Goal: Task Accomplishment & Management: Use online tool/utility

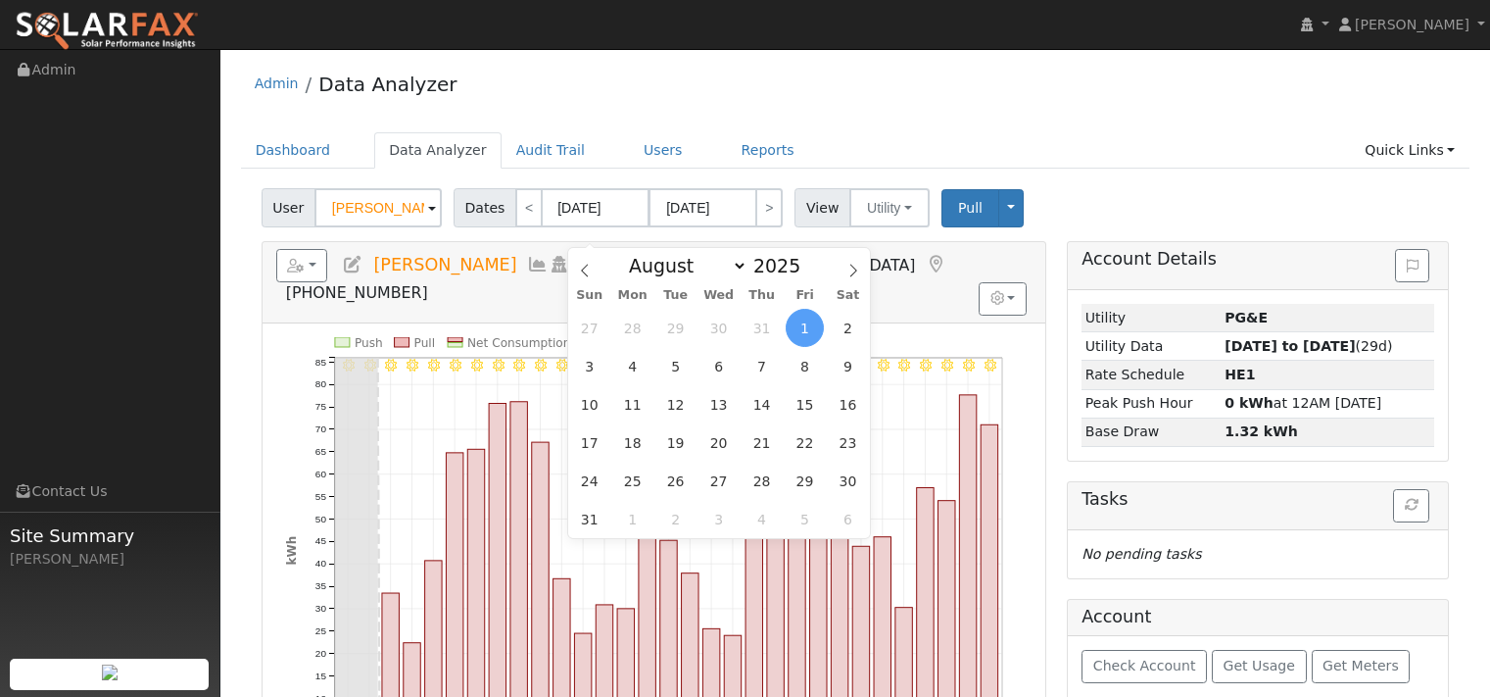
select select "7"
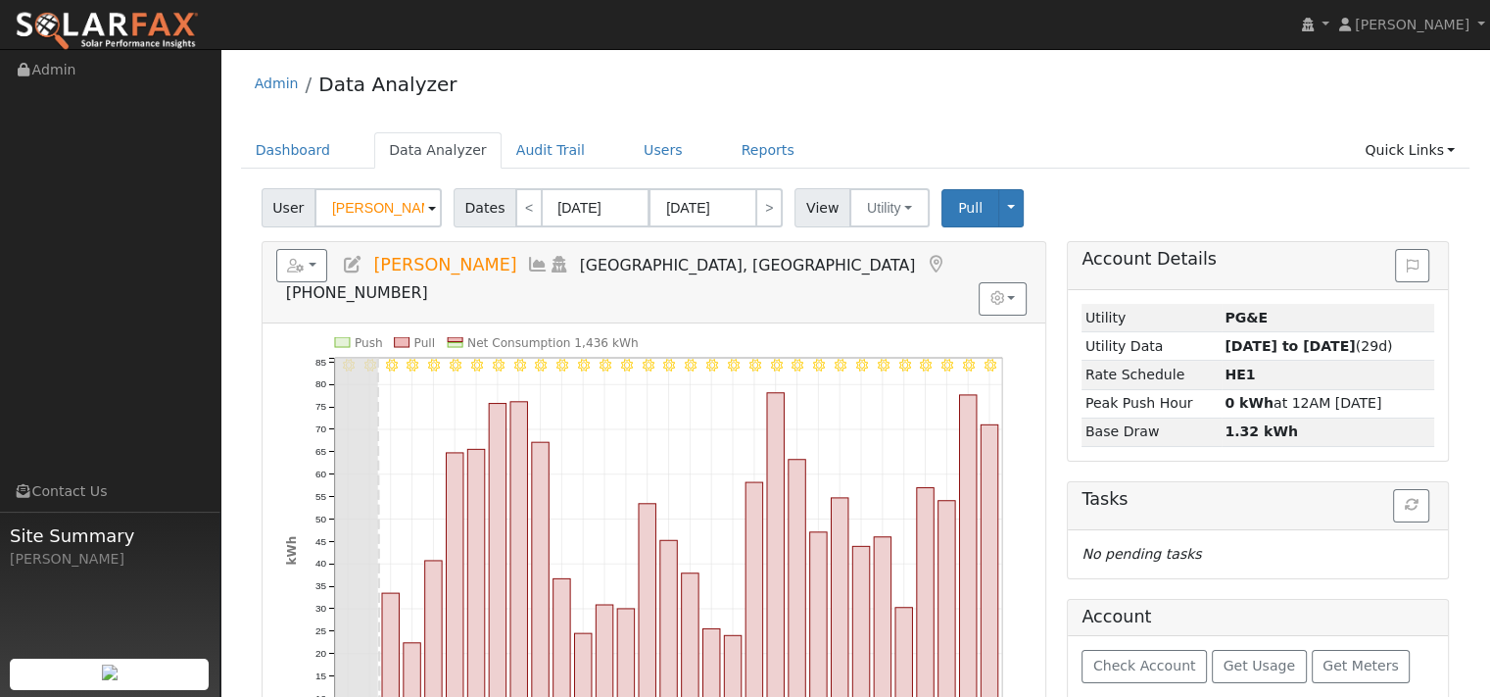
click at [630, 103] on div "Admin Data Analyzer" at bounding box center [856, 89] width 1230 height 60
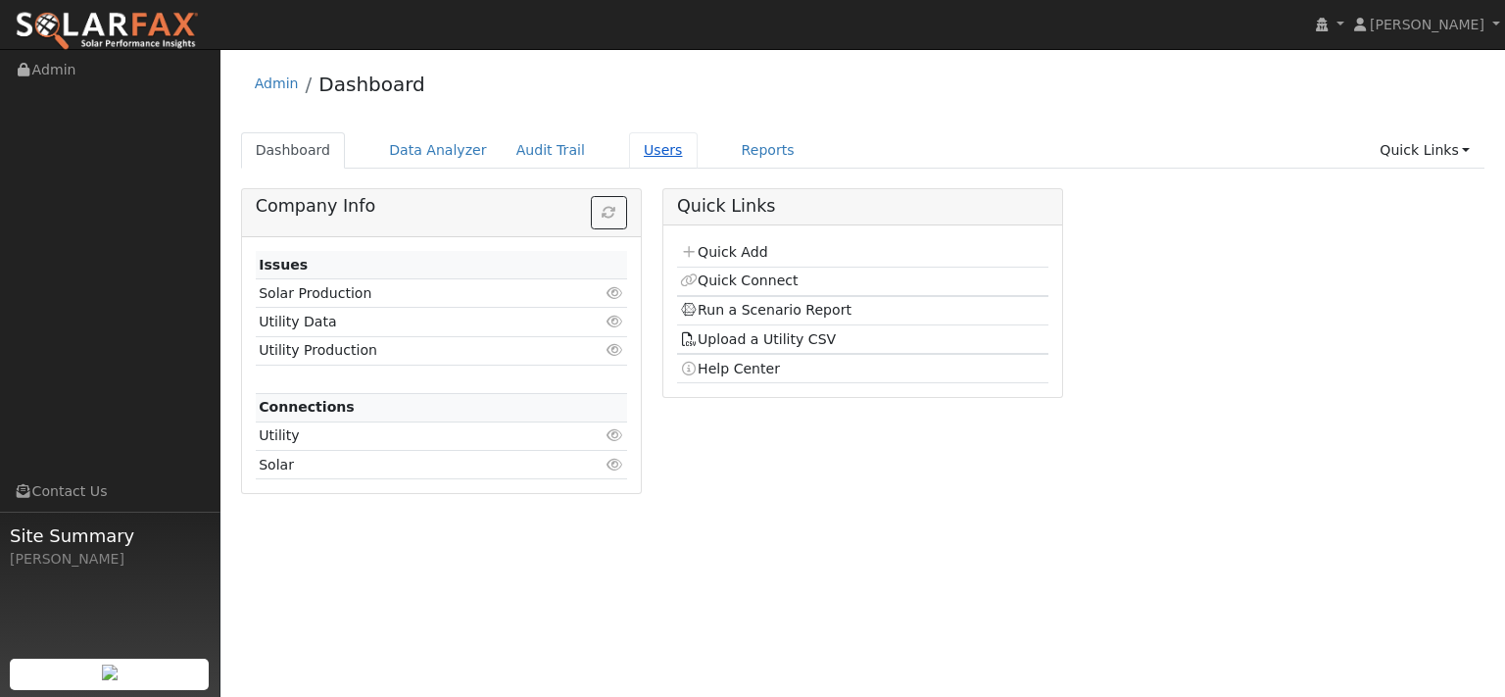
click at [698, 169] on link "Users" at bounding box center [663, 150] width 69 height 36
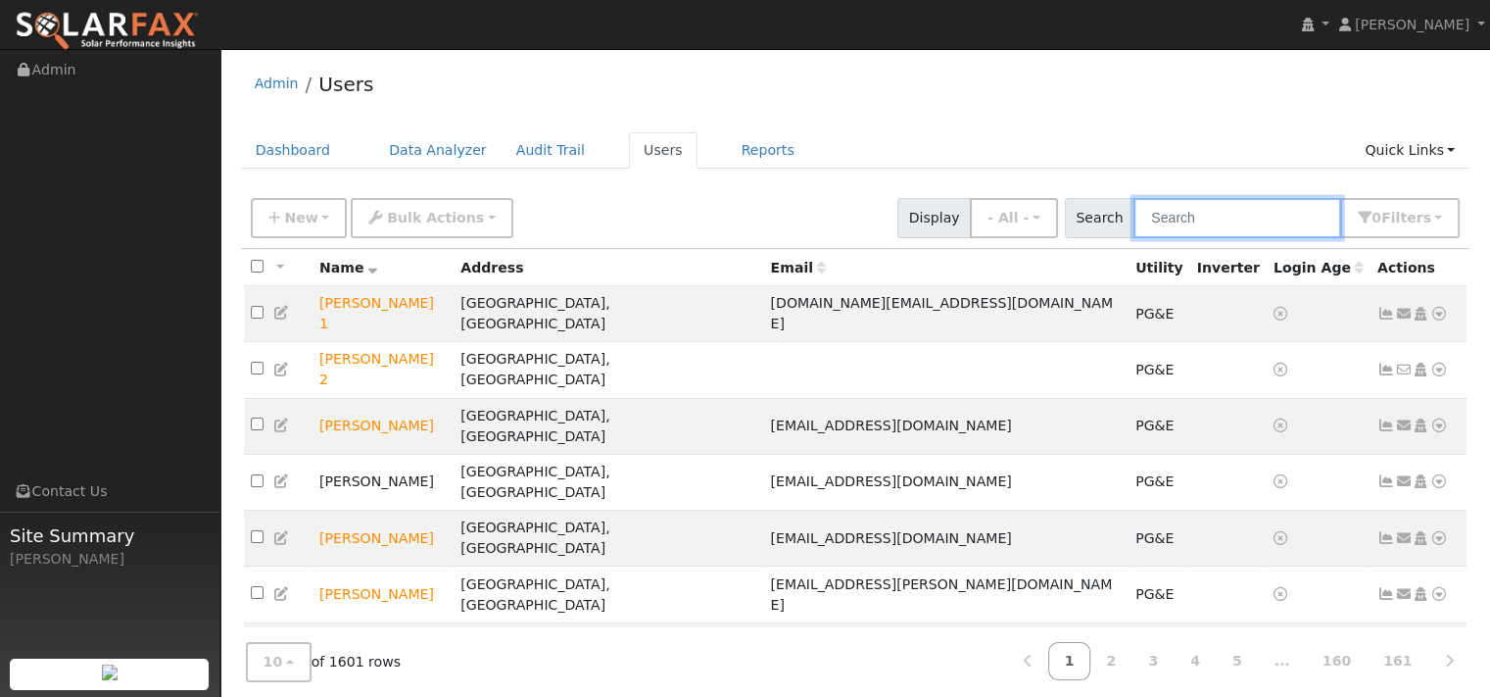
click at [1135, 238] on input "text" at bounding box center [1238, 218] width 208 height 40
paste input "Patricia Helmts"
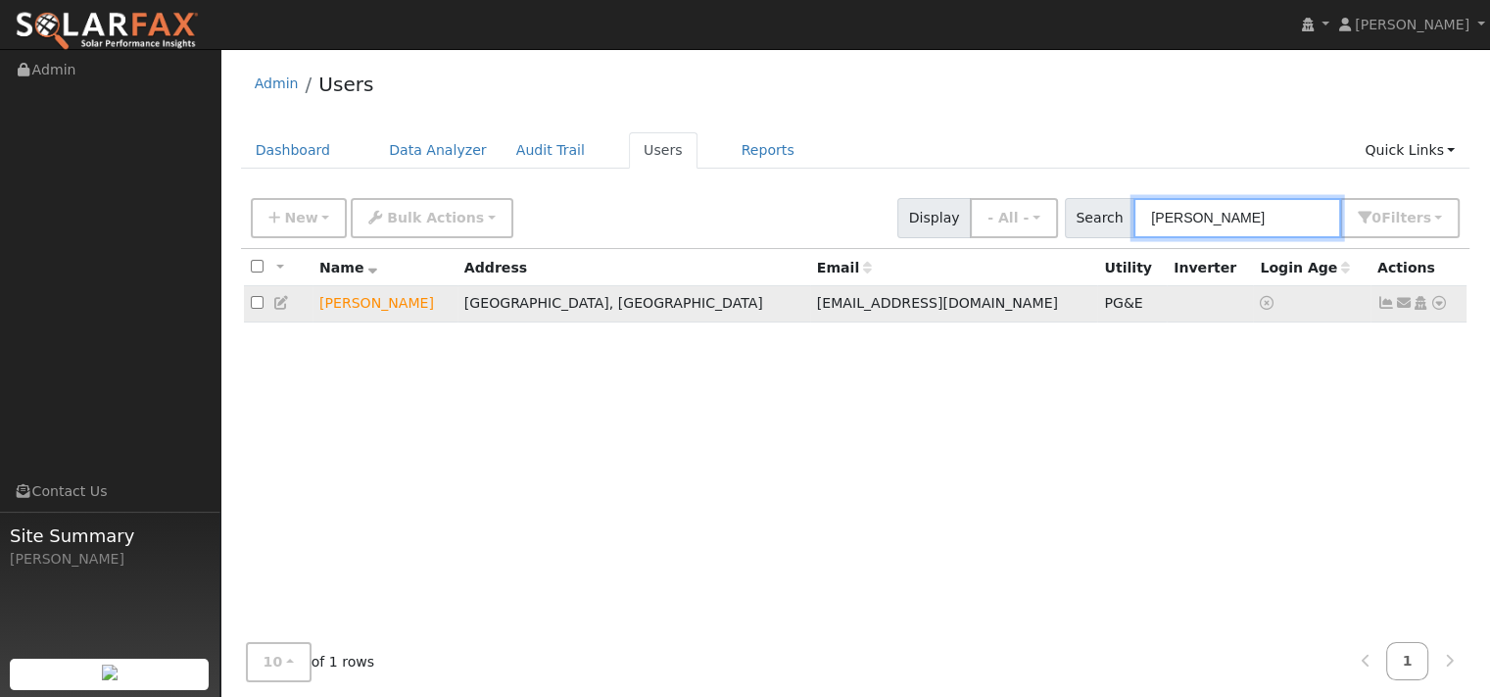
type input "[PERSON_NAME]"
click at [1434, 310] on icon at bounding box center [1439, 303] width 18 height 14
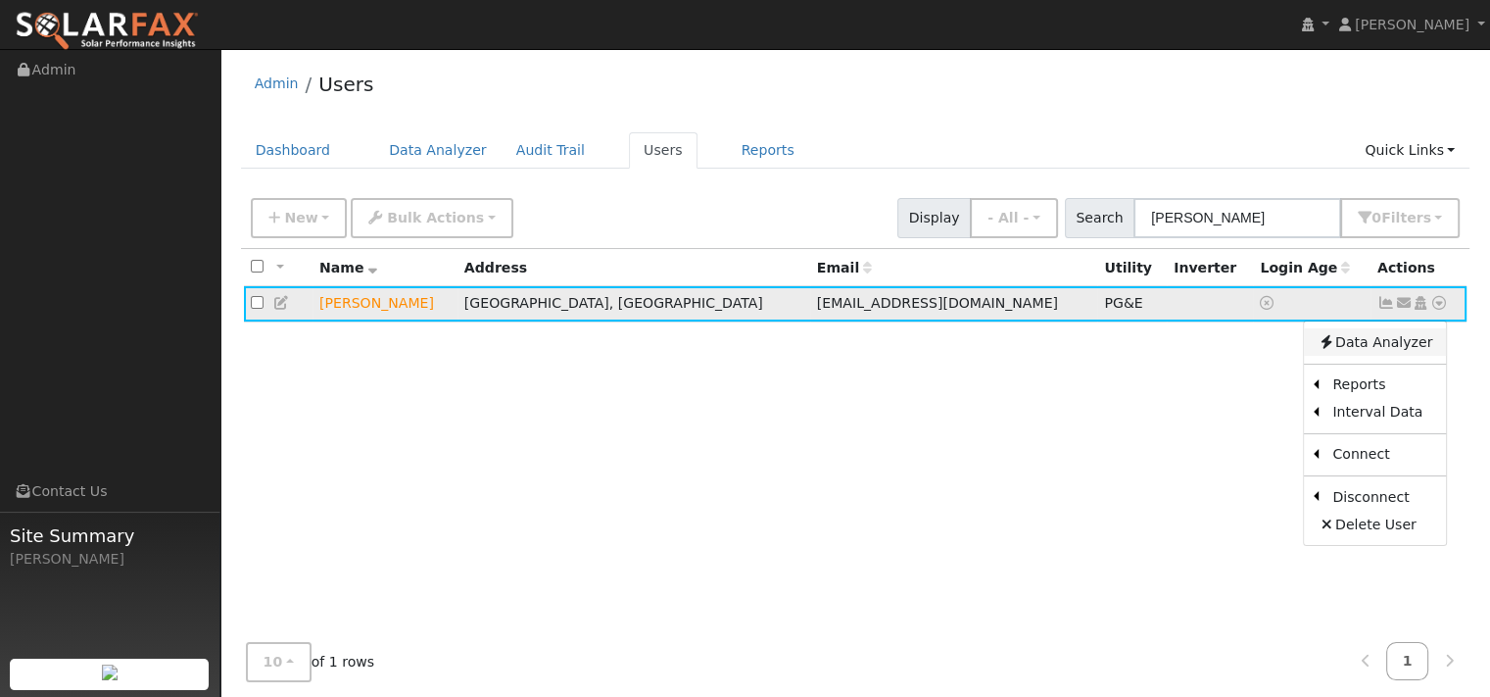
click at [1379, 356] on link "Data Analyzer" at bounding box center [1375, 341] width 142 height 27
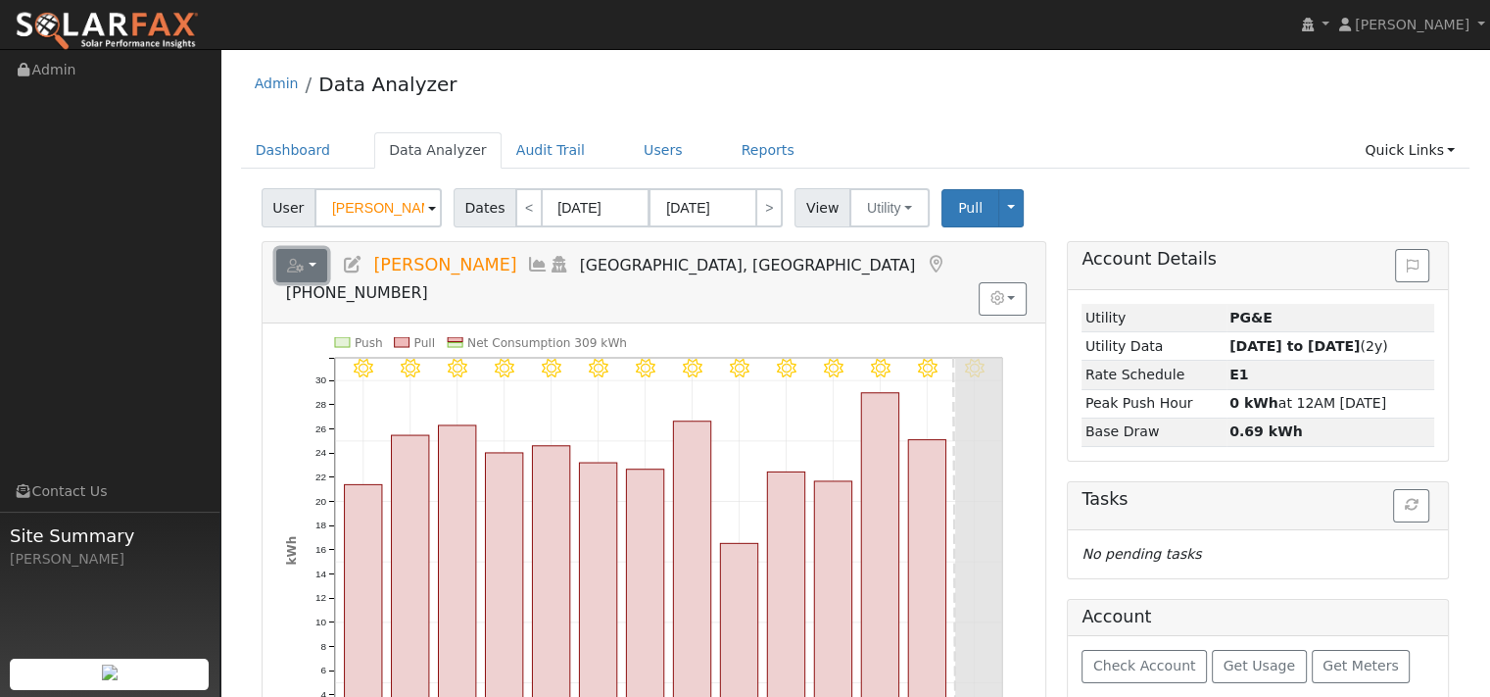
click at [305, 272] on icon "button" at bounding box center [296, 266] width 18 height 14
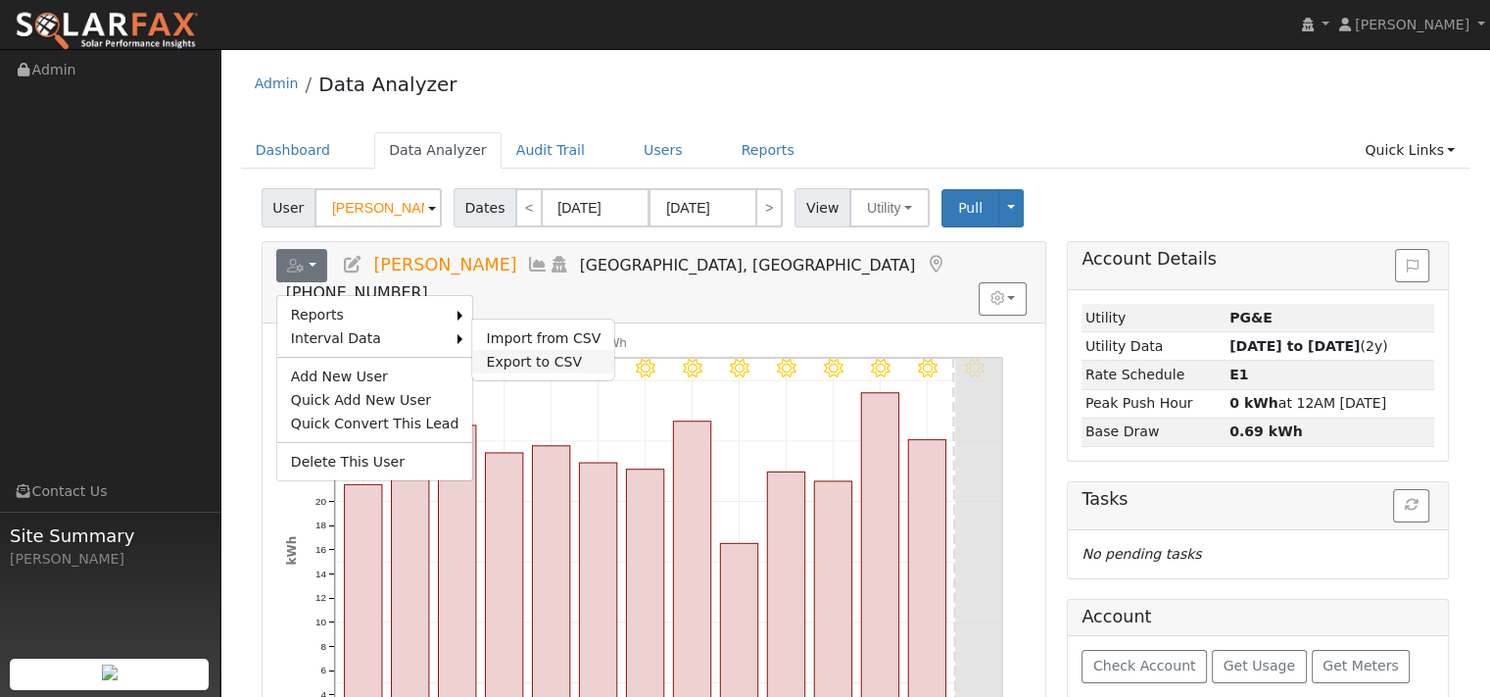
click at [574, 373] on link "Export to CSV" at bounding box center [543, 362] width 142 height 24
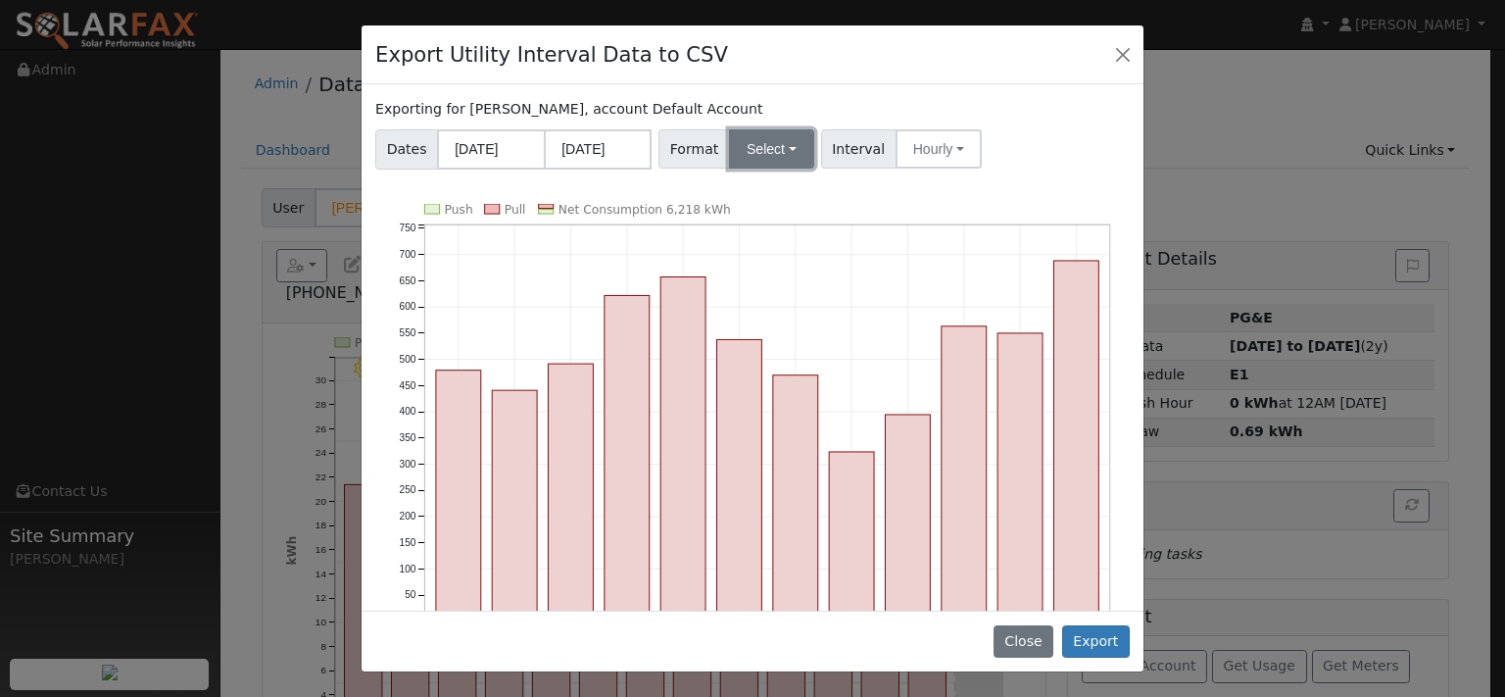
click at [802, 169] on button "Select" at bounding box center [771, 148] width 85 height 39
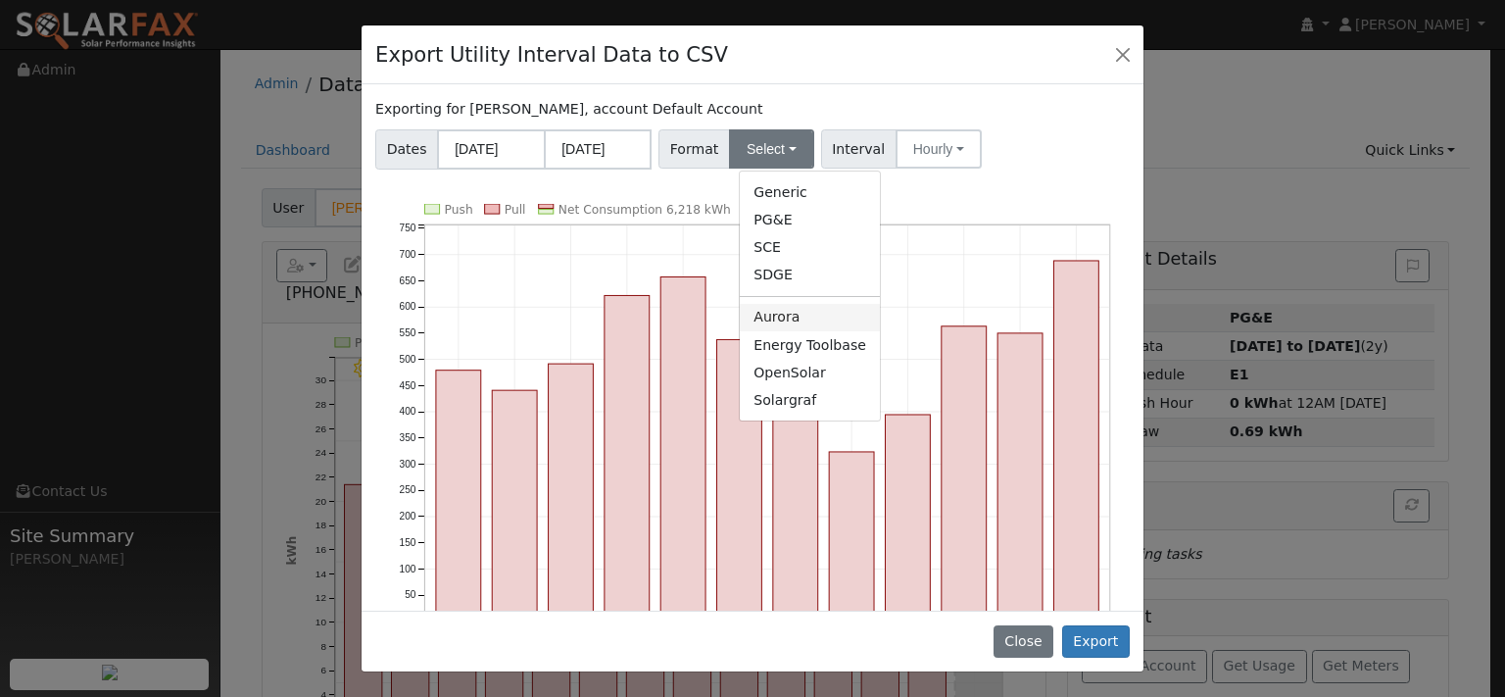
click at [803, 331] on link "Aurora" at bounding box center [810, 317] width 140 height 27
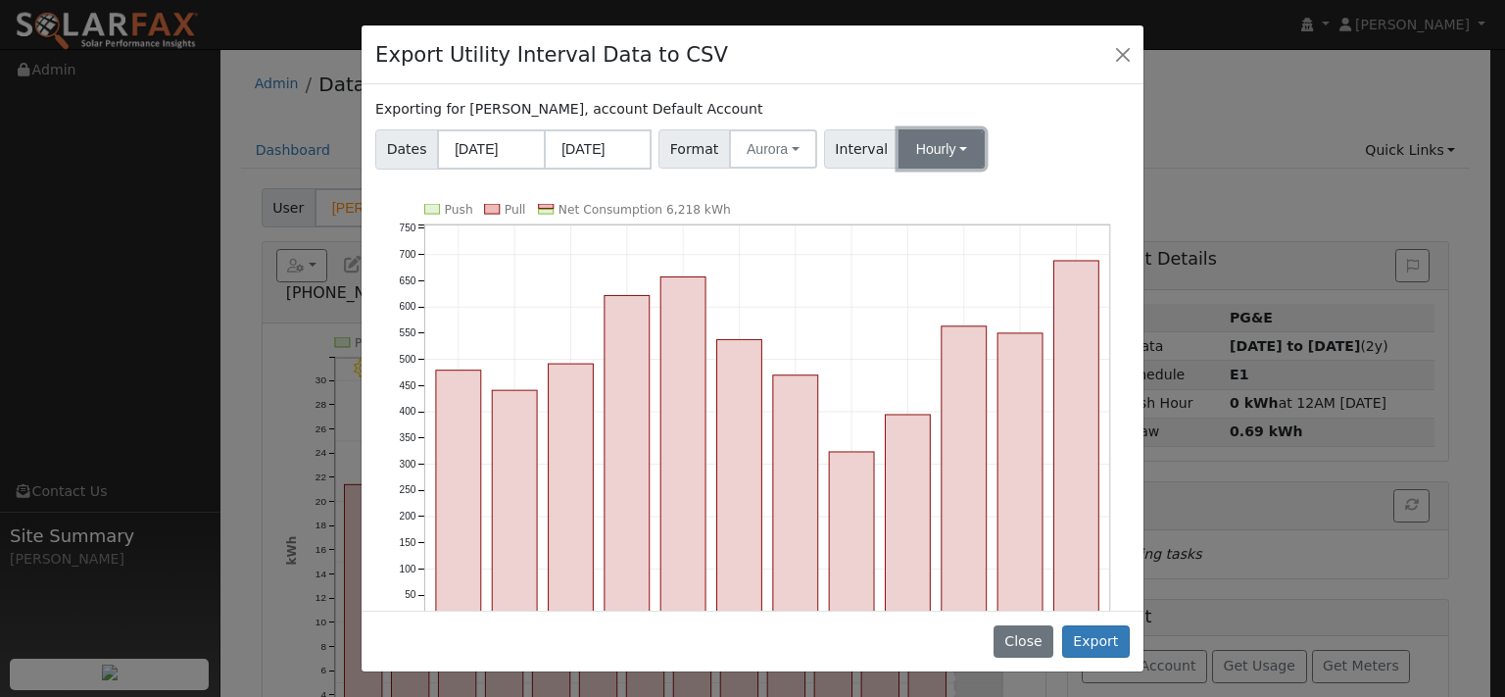
click at [966, 169] on button "Hourly" at bounding box center [941, 148] width 86 height 39
click at [976, 206] on link "15 Minute" at bounding box center [976, 191] width 136 height 27
click at [1086, 627] on button "Export" at bounding box center [1096, 641] width 68 height 33
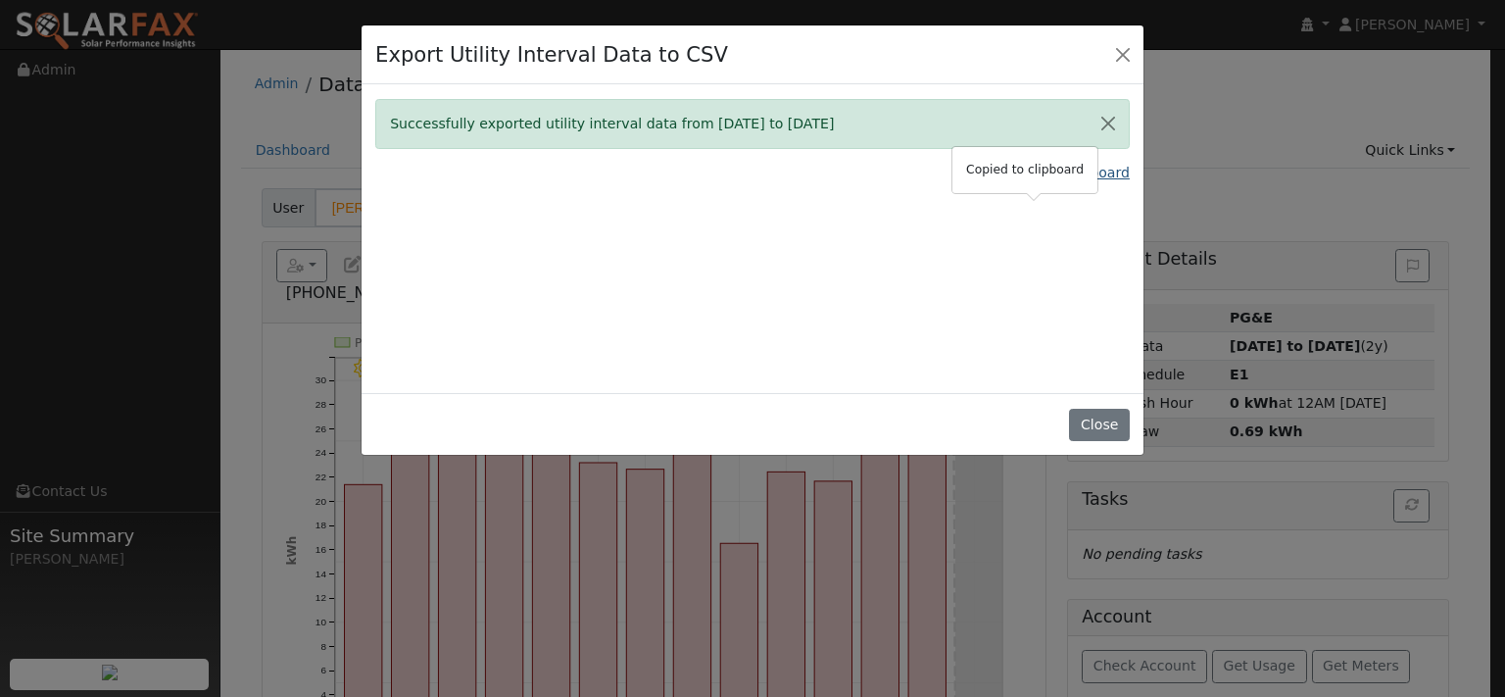
click at [1003, 183] on link "Copy Data To Clipboard" at bounding box center [1049, 173] width 162 height 21
